Goal: Task Accomplishment & Management: Use online tool/utility

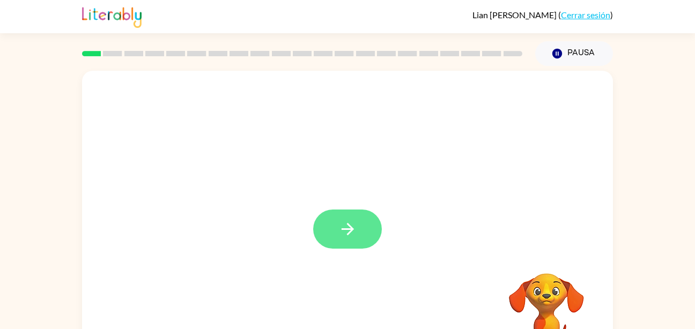
click at [358, 237] on button "button" at bounding box center [347, 229] width 69 height 39
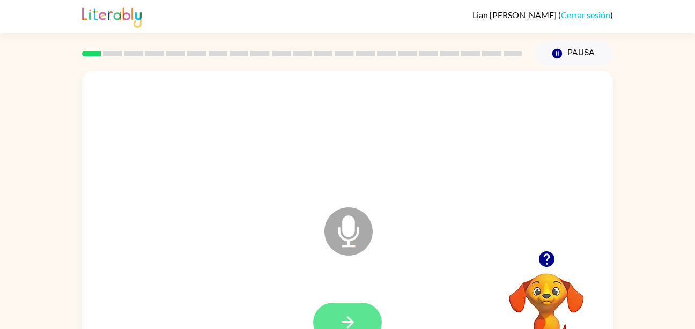
click at [347, 319] on icon "button" at bounding box center [347, 322] width 19 height 19
click at [359, 315] on button "button" at bounding box center [347, 322] width 69 height 39
click at [354, 308] on button "button" at bounding box center [347, 322] width 69 height 39
click at [324, 313] on button "button" at bounding box center [347, 322] width 69 height 39
click at [365, 310] on button "button" at bounding box center [347, 322] width 69 height 39
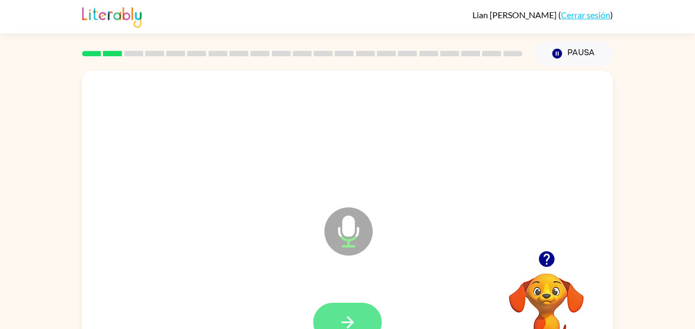
click at [350, 325] on icon "button" at bounding box center [347, 322] width 12 height 12
click at [372, 320] on button "button" at bounding box center [347, 322] width 69 height 39
click at [357, 325] on button "button" at bounding box center [347, 322] width 69 height 39
click at [362, 311] on button "button" at bounding box center [347, 322] width 69 height 39
click at [359, 314] on button "button" at bounding box center [347, 322] width 69 height 39
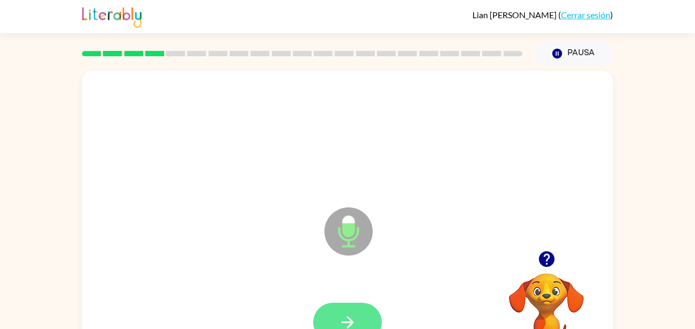
click at [359, 309] on button "button" at bounding box center [347, 322] width 69 height 39
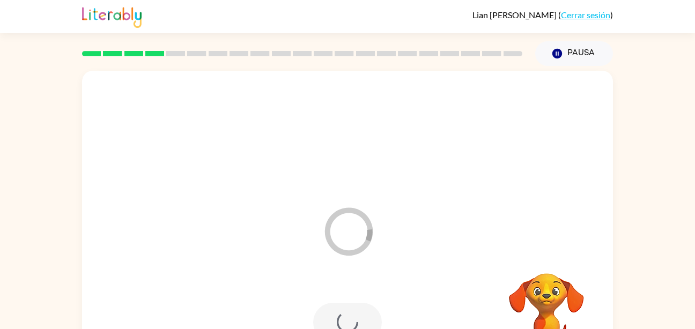
click at [363, 311] on div at bounding box center [347, 322] width 69 height 39
drag, startPoint x: 341, startPoint y: 156, endPoint x: 443, endPoint y: 213, distance: 117.1
click at [345, 161] on div at bounding box center [347, 136] width 509 height 88
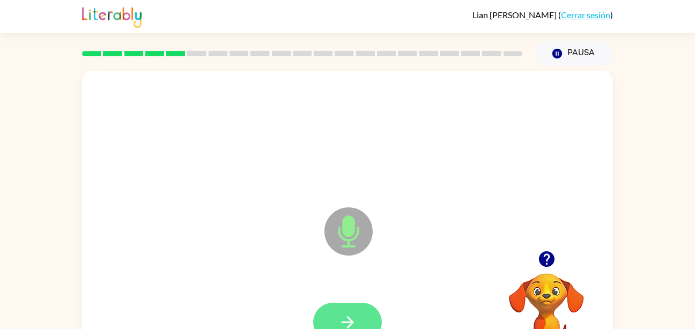
click at [338, 305] on button "button" at bounding box center [347, 322] width 69 height 39
click at [359, 316] on button "button" at bounding box center [347, 322] width 69 height 39
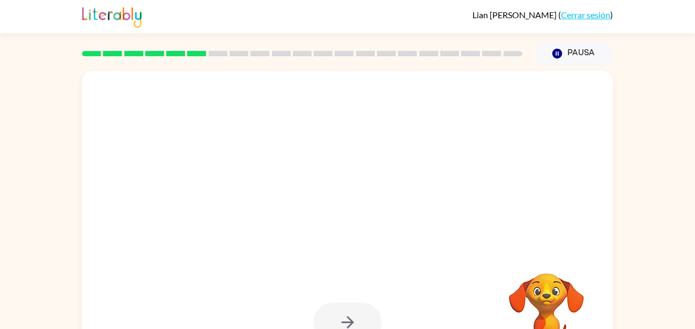
click at [364, 323] on div at bounding box center [347, 322] width 69 height 39
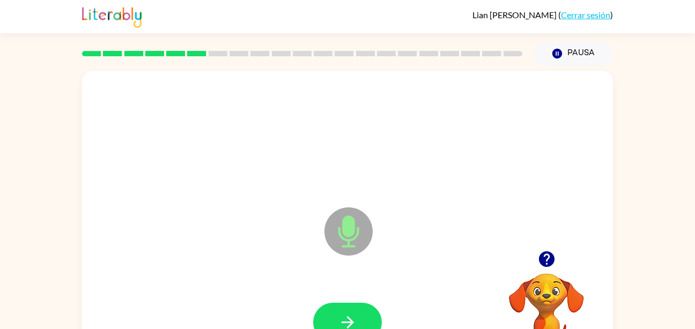
click at [368, 303] on div at bounding box center [347, 322] width 69 height 39
click at [365, 317] on button "button" at bounding box center [347, 322] width 69 height 39
click at [371, 320] on button "button" at bounding box center [347, 322] width 69 height 39
click at [365, 312] on button "button" at bounding box center [347, 322] width 69 height 39
click at [367, 303] on div at bounding box center [347, 322] width 69 height 39
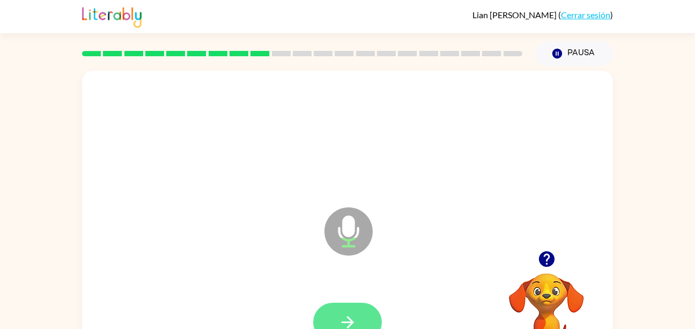
click at [357, 319] on button "button" at bounding box center [347, 322] width 69 height 39
click at [359, 320] on button "button" at bounding box center [347, 322] width 69 height 39
click at [361, 304] on button "button" at bounding box center [347, 322] width 69 height 39
click at [349, 303] on button "button" at bounding box center [347, 322] width 69 height 39
click at [345, 310] on button "button" at bounding box center [347, 322] width 69 height 39
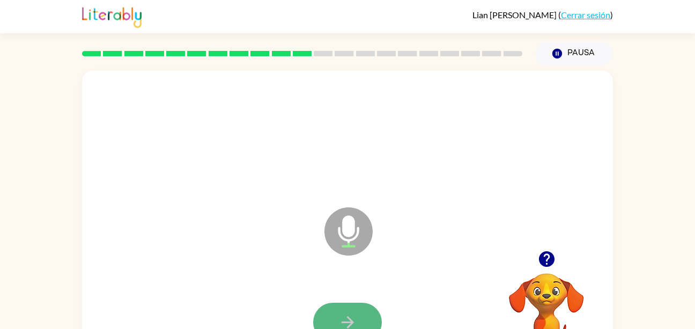
click at [346, 317] on icon "button" at bounding box center [347, 322] width 19 height 19
click at [352, 321] on icon "button" at bounding box center [347, 322] width 12 height 12
click at [349, 303] on button "button" at bounding box center [347, 322] width 69 height 39
click at [364, 315] on button "button" at bounding box center [347, 322] width 69 height 39
click at [361, 312] on button "button" at bounding box center [347, 322] width 69 height 39
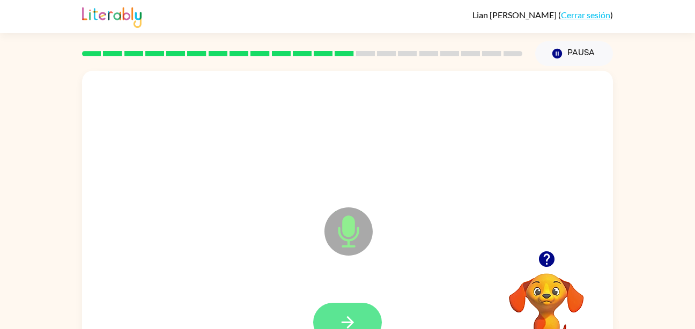
click at [365, 318] on button "button" at bounding box center [347, 322] width 69 height 39
click at [357, 317] on button "button" at bounding box center [347, 322] width 69 height 39
click at [355, 326] on icon "button" at bounding box center [347, 322] width 19 height 19
click at [360, 318] on button "button" at bounding box center [347, 322] width 69 height 39
click at [348, 319] on icon "button" at bounding box center [347, 322] width 19 height 19
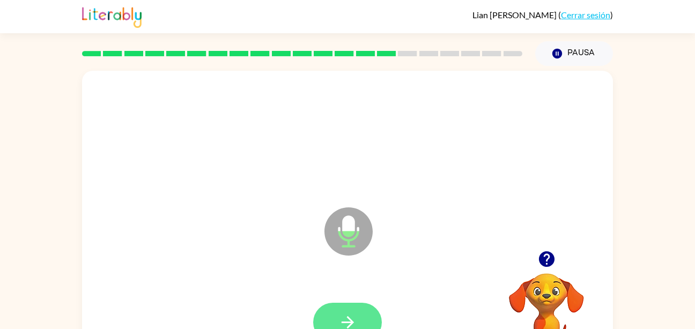
click at [356, 317] on icon "button" at bounding box center [347, 322] width 19 height 19
click at [361, 325] on button "button" at bounding box center [347, 322] width 69 height 39
click at [372, 303] on div at bounding box center [347, 322] width 69 height 39
click at [357, 323] on button "button" at bounding box center [347, 322] width 69 height 39
click at [371, 312] on button "button" at bounding box center [347, 322] width 69 height 39
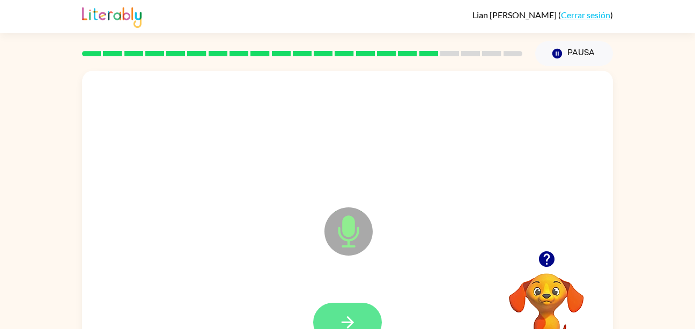
click at [365, 306] on button "button" at bounding box center [347, 322] width 69 height 39
click at [353, 307] on button "button" at bounding box center [347, 322] width 69 height 39
click at [356, 318] on icon "button" at bounding box center [347, 322] width 19 height 19
click at [360, 317] on button "button" at bounding box center [347, 322] width 69 height 39
click at [359, 304] on button "button" at bounding box center [347, 322] width 69 height 39
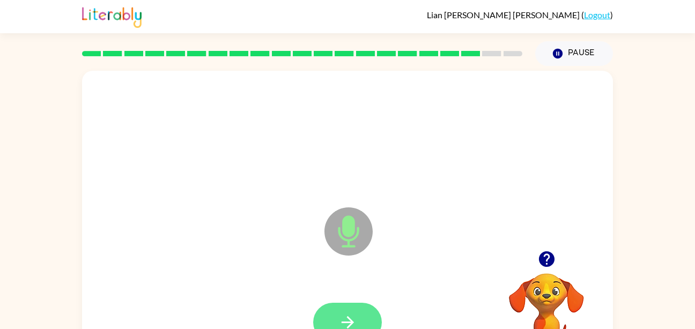
click at [356, 304] on button "button" at bounding box center [347, 322] width 69 height 39
click at [365, 318] on button "button" at bounding box center [347, 322] width 69 height 39
click at [369, 289] on div at bounding box center [347, 323] width 509 height 88
click at [362, 308] on button "button" at bounding box center [347, 322] width 69 height 39
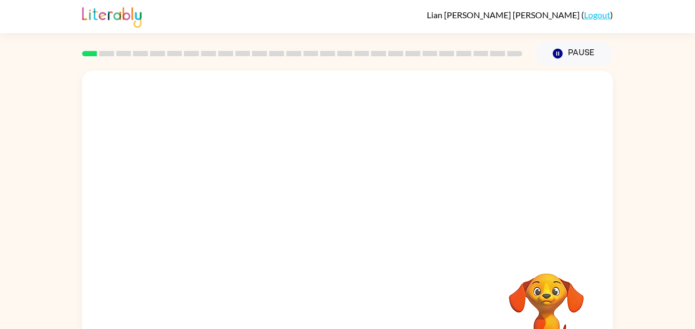
scroll to position [48, 0]
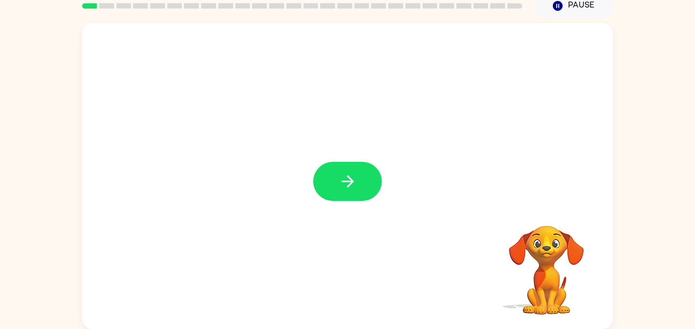
click at [381, 189] on div at bounding box center [347, 181] width 69 height 39
click at [371, 193] on button "button" at bounding box center [347, 181] width 69 height 39
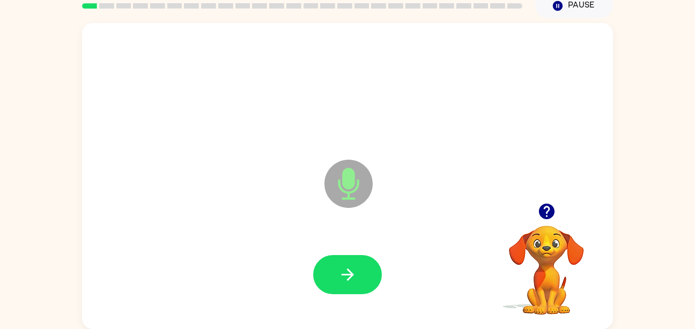
click at [355, 247] on div at bounding box center [347, 275] width 509 height 88
click at [354, 277] on icon "button" at bounding box center [347, 274] width 19 height 19
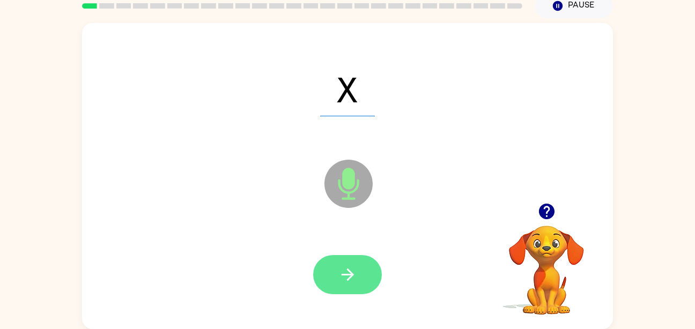
click at [369, 265] on button "button" at bounding box center [347, 274] width 69 height 39
click at [349, 262] on button "button" at bounding box center [347, 274] width 69 height 39
click at [364, 278] on button "button" at bounding box center [347, 274] width 69 height 39
click at [342, 255] on button "button" at bounding box center [347, 274] width 69 height 39
click at [361, 290] on button "button" at bounding box center [347, 274] width 69 height 39
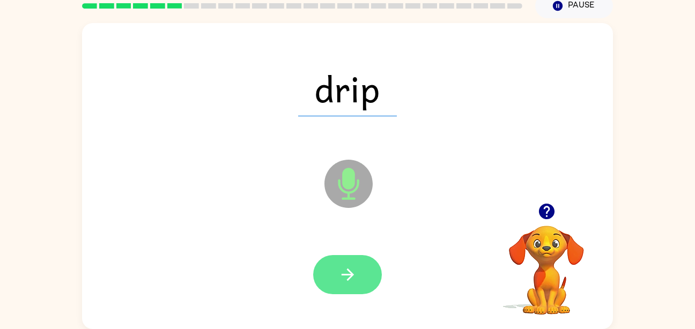
click at [379, 282] on button "button" at bounding box center [347, 274] width 69 height 39
click at [371, 276] on button "button" at bounding box center [347, 274] width 69 height 39
click at [328, 278] on button "button" at bounding box center [347, 274] width 69 height 39
click at [350, 277] on icon "button" at bounding box center [347, 274] width 12 height 12
click at [361, 271] on button "button" at bounding box center [347, 274] width 69 height 39
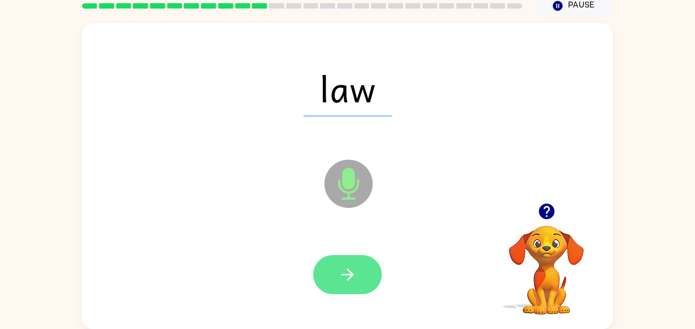
click at [336, 271] on button "button" at bounding box center [347, 274] width 69 height 39
click at [356, 257] on button "button" at bounding box center [347, 274] width 69 height 39
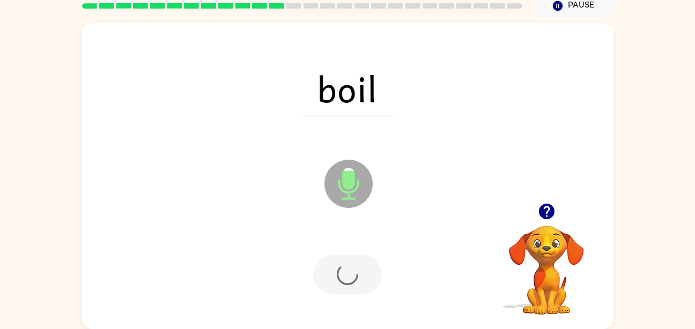
click at [356, 268] on div at bounding box center [347, 274] width 69 height 39
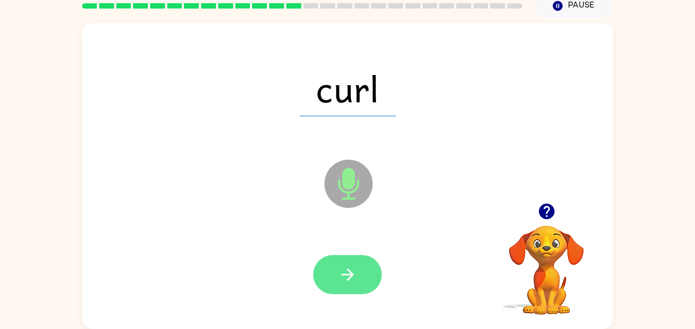
click at [332, 267] on button "button" at bounding box center [347, 274] width 69 height 39
click at [351, 285] on button "button" at bounding box center [347, 274] width 69 height 39
click at [359, 268] on button "button" at bounding box center [347, 274] width 69 height 39
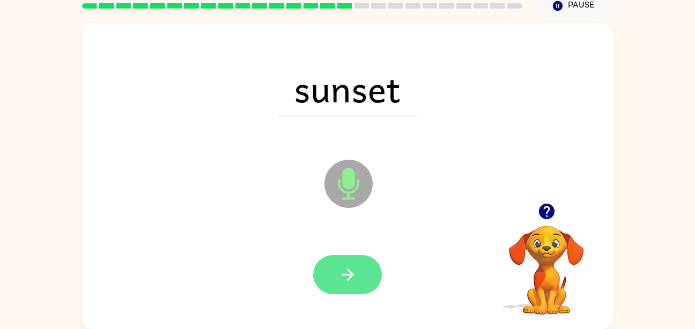
click at [374, 287] on button "button" at bounding box center [347, 274] width 69 height 39
click at [364, 267] on button "button" at bounding box center [347, 274] width 69 height 39
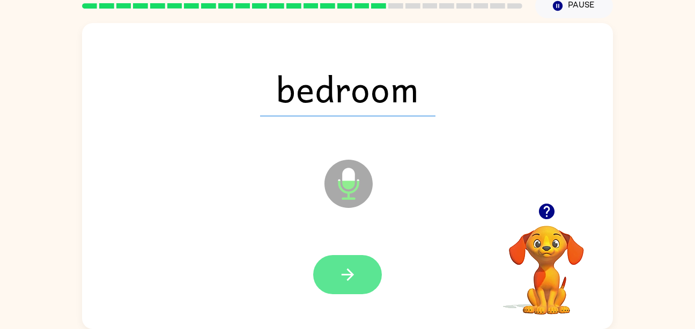
click at [340, 286] on button "button" at bounding box center [347, 274] width 69 height 39
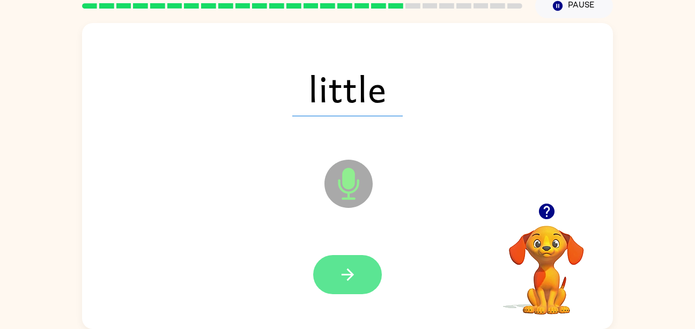
click at [352, 271] on icon "button" at bounding box center [347, 274] width 19 height 19
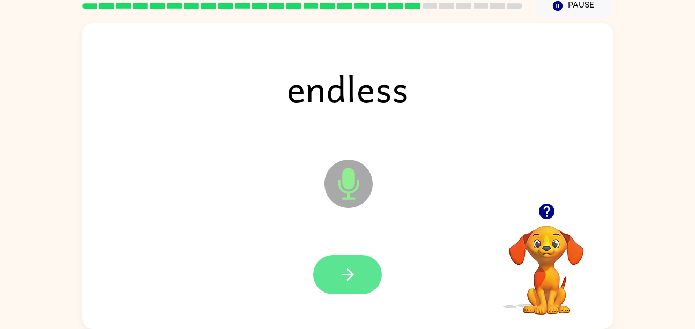
click at [350, 269] on icon "button" at bounding box center [347, 274] width 19 height 19
click at [368, 262] on button "button" at bounding box center [347, 274] width 69 height 39
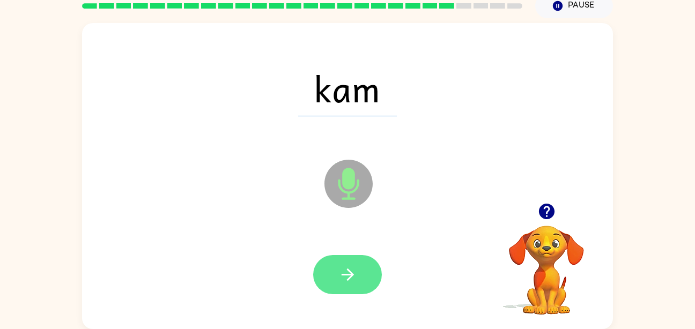
click at [350, 265] on icon "button" at bounding box center [347, 274] width 19 height 19
click at [354, 282] on icon "button" at bounding box center [347, 274] width 19 height 19
click at [344, 266] on icon "button" at bounding box center [347, 274] width 19 height 19
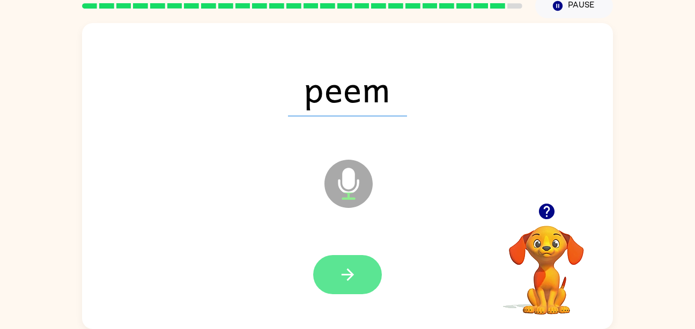
click at [354, 271] on icon "button" at bounding box center [347, 274] width 19 height 19
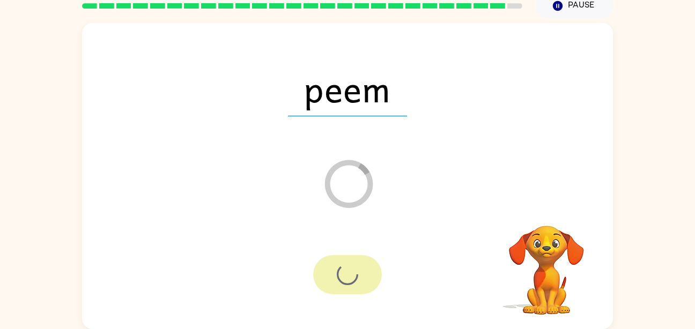
scroll to position [28, 0]
